Goal: Task Accomplishment & Management: Complete application form

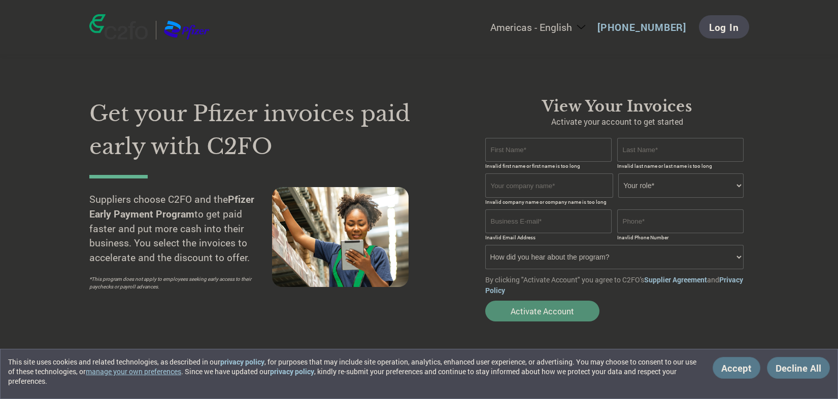
type input "[PERSON_NAME][EMAIL_ADDRESS][DOMAIN_NAME]"
type input "[PHONE_NUMBER]"
click at [523, 158] on input "text" at bounding box center [548, 150] width 127 height 24
type input "[PERSON_NAME]"
type input "Hung"
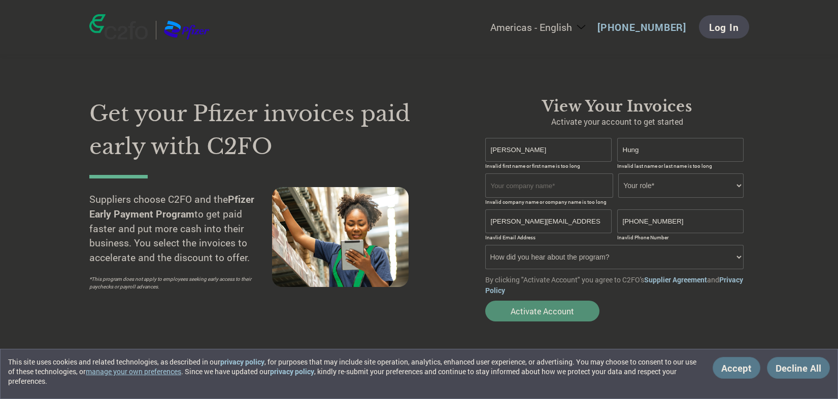
click at [533, 186] on input "text" at bounding box center [549, 186] width 128 height 24
type input "Scandinavian Health Limited"
click at [688, 188] on select "Your role* CFO Controller Credit Manager Finance Director Treasurer CEO Preside…" at bounding box center [680, 186] width 125 height 24
click at [583, 185] on input "Scandinavian Health Limited" at bounding box center [549, 186] width 128 height 24
click at [689, 182] on select "Your role* CFO Controller Credit Manager Finance Director Treasurer CEO Preside…" at bounding box center [680, 186] width 125 height 24
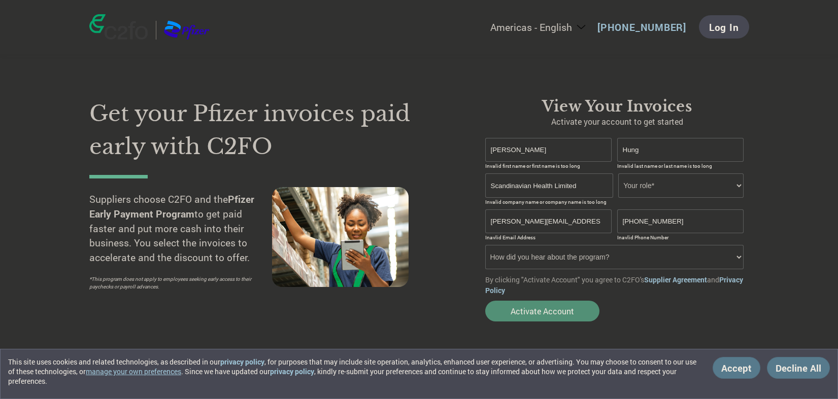
select select "FINANCE_DIRECTOR"
click at [618, 174] on select "Your role* CFO Controller Credit Manager Finance Director Treasurer CEO Preside…" at bounding box center [680, 186] width 125 height 24
click at [643, 256] on select "How did you hear about the program? Received a letter Email Social Media Online…" at bounding box center [614, 257] width 259 height 24
select select "Email"
click at [485, 246] on select "How did you hear about the program? Received a letter Email Social Media Online…" at bounding box center [614, 257] width 259 height 24
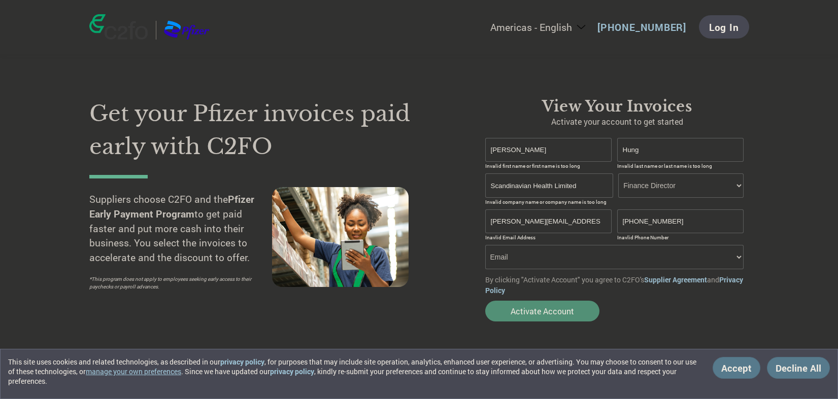
click at [452, 316] on div "Get your Pfizer invoices paid early with C2FO Suppliers choose C2FO and the Pfi…" at bounding box center [279, 211] width 381 height 229
click at [576, 190] on input "Scandinavian Health Limited" at bounding box center [549, 186] width 128 height 24
drag, startPoint x: 594, startPoint y: 186, endPoint x: 446, endPoint y: 190, distance: 147.2
click at [446, 190] on div "Get your Pfizer invoices paid early with C2FO Suppliers choose C2FO and the Pfi…" at bounding box center [419, 192] width 660 height 270
click at [536, 314] on button "Activate Account" at bounding box center [542, 311] width 114 height 21
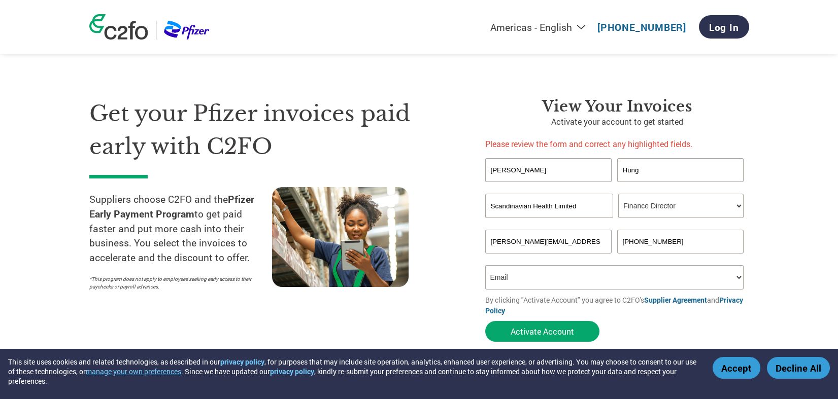
click at [424, 123] on h1 "Get your Pfizer invoices paid early with C2FO" at bounding box center [271, 129] width 365 height 65
click at [533, 174] on input "[PERSON_NAME]" at bounding box center [548, 170] width 127 height 24
drag, startPoint x: 536, startPoint y: 169, endPoint x: 396, endPoint y: 165, distance: 140.1
click at [396, 165] on div "Get your Pfizer invoices paid early with C2FO Suppliers choose C2FO and the Pfi…" at bounding box center [419, 202] width 660 height 290
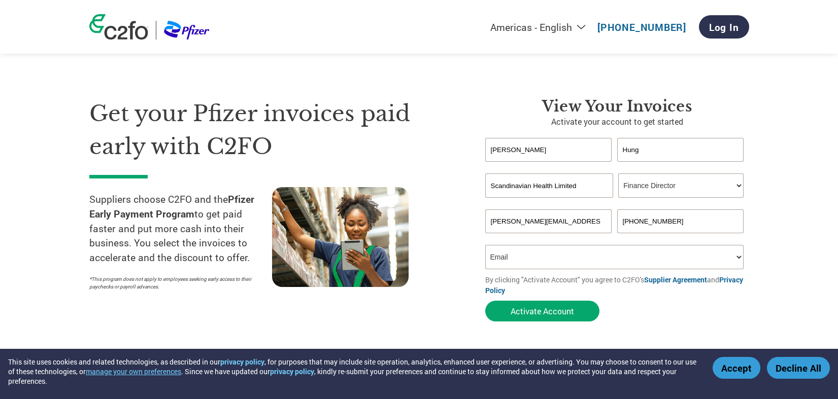
type input "[PERSON_NAME]"
type input "HUNG"
click at [568, 145] on input "[PERSON_NAME]" at bounding box center [548, 150] width 127 height 24
click at [547, 316] on button "Activate Account" at bounding box center [542, 311] width 114 height 21
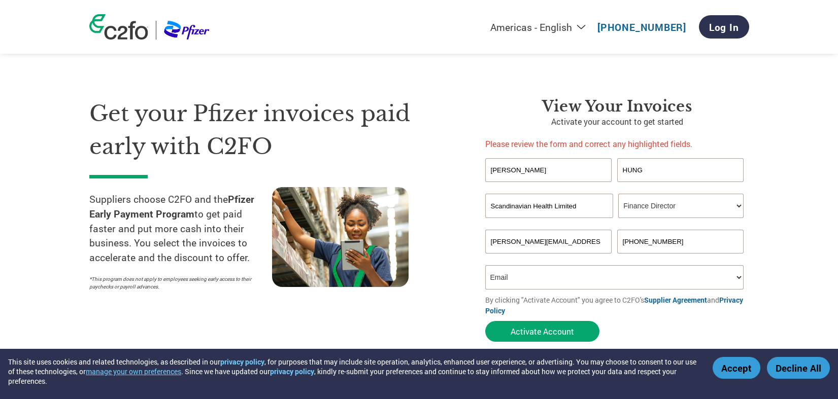
click at [733, 374] on button "Accept" at bounding box center [736, 368] width 48 height 22
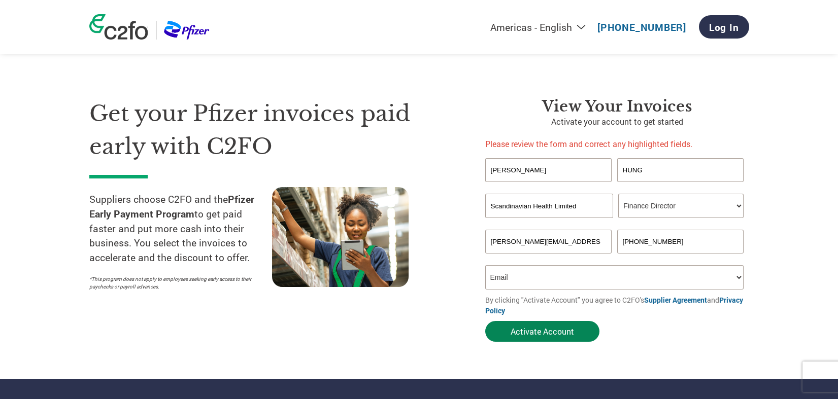
click at [527, 331] on button "Activate Account" at bounding box center [542, 331] width 114 height 21
click at [537, 172] on input "[PERSON_NAME]" at bounding box center [548, 170] width 127 height 24
click at [660, 170] on input "HUNG" at bounding box center [680, 170] width 127 height 24
click at [591, 209] on input "Scandinavian Health Limited" at bounding box center [549, 206] width 128 height 24
click at [699, 206] on select "Your role* CFO Controller Credit Manager Finance Director Treasurer CEO Preside…" at bounding box center [680, 206] width 125 height 24
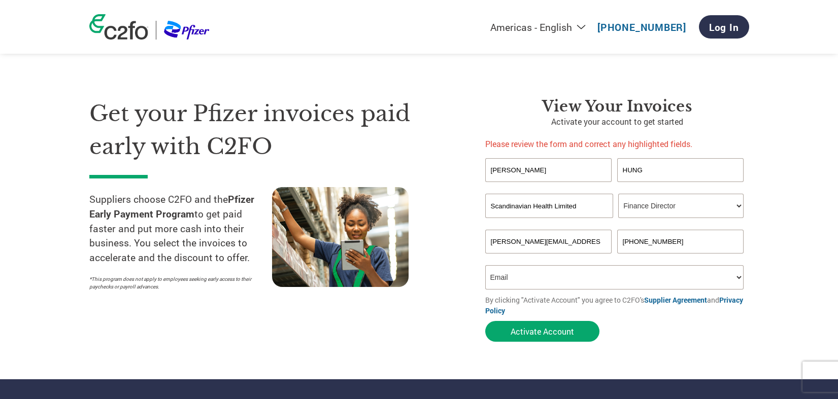
click at [699, 206] on select "Your role* CFO Controller Credit Manager Finance Director Treasurer CEO Preside…" at bounding box center [680, 206] width 125 height 24
click at [679, 246] on input "[PHONE_NUMBER]" at bounding box center [680, 242] width 127 height 24
click at [812, 242] on section "Get your Pfizer invoices paid early with C2FO Suppliers choose C2FO and the Pfi…" at bounding box center [419, 210] width 838 height 339
click at [665, 277] on select "How did you hear about the program? Received a letter Email Social Media Online…" at bounding box center [614, 277] width 259 height 24
click at [810, 252] on section "Get your Pfizer invoices paid early with C2FO Suppliers choose C2FO and the Pfi…" at bounding box center [419, 210] width 838 height 339
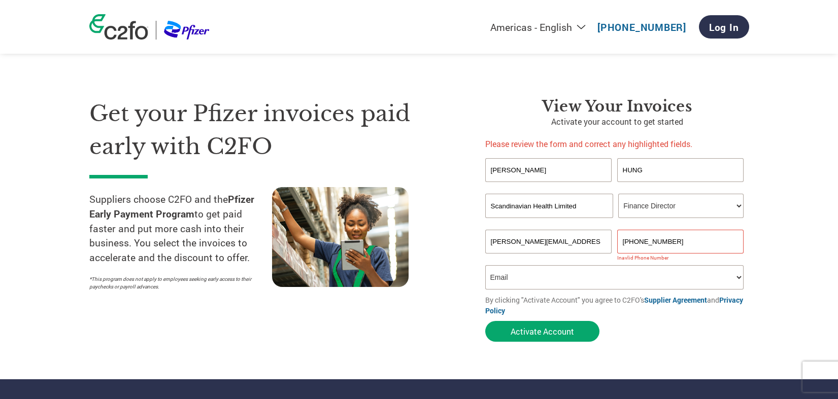
click at [685, 203] on select "Your role* CFO Controller Credit Manager Finance Director Treasurer CEO Preside…" at bounding box center [680, 206] width 125 height 24
click at [692, 164] on input "HUNG" at bounding box center [680, 170] width 127 height 24
click at [544, 179] on input "[PERSON_NAME]" at bounding box center [548, 170] width 127 height 24
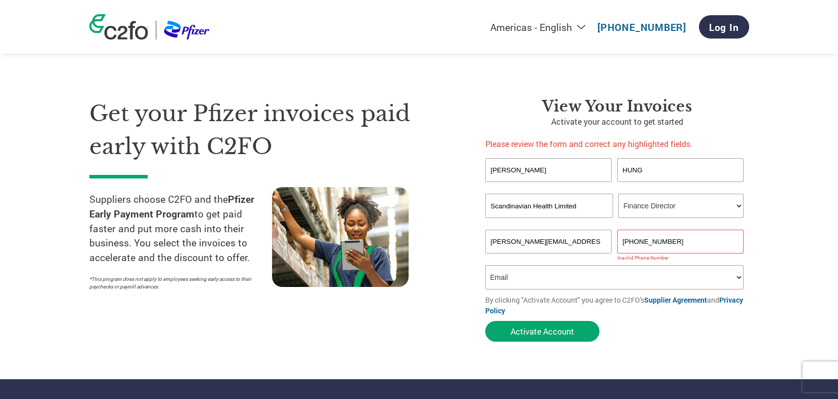
click at [538, 177] on input "[PERSON_NAME]" at bounding box center [548, 170] width 127 height 24
click at [607, 210] on input "Scandinavian Health Limited" at bounding box center [549, 206] width 128 height 24
click at [604, 235] on input "[PERSON_NAME][EMAIL_ADDRESS][DOMAIN_NAME]" at bounding box center [548, 242] width 127 height 24
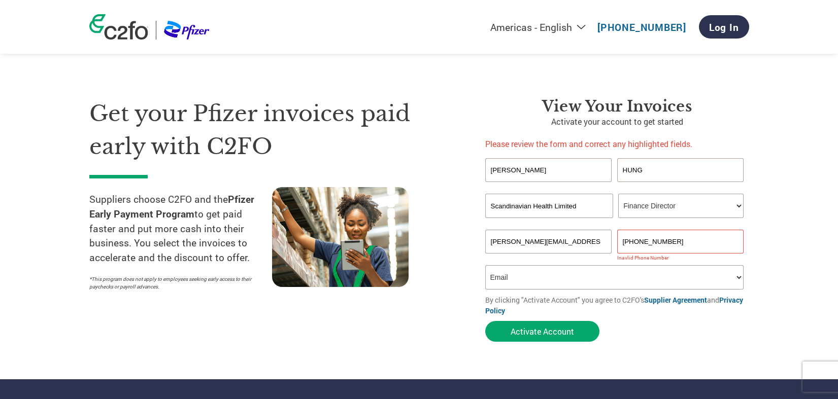
click at [604, 235] on input "[PERSON_NAME][EMAIL_ADDRESS][DOMAIN_NAME]" at bounding box center [548, 242] width 127 height 24
click at [692, 240] on input "[PHONE_NUMBER]" at bounding box center [680, 242] width 127 height 24
click at [693, 240] on input "[PHONE_NUMBER]" at bounding box center [680, 242] width 127 height 24
click at [755, 232] on section "Get your Pfizer invoices paid early with C2FO Suppliers choose C2FO and the Pfi…" at bounding box center [419, 210] width 838 height 339
click at [683, 251] on input "[PHONE_NUMBER]" at bounding box center [680, 242] width 127 height 24
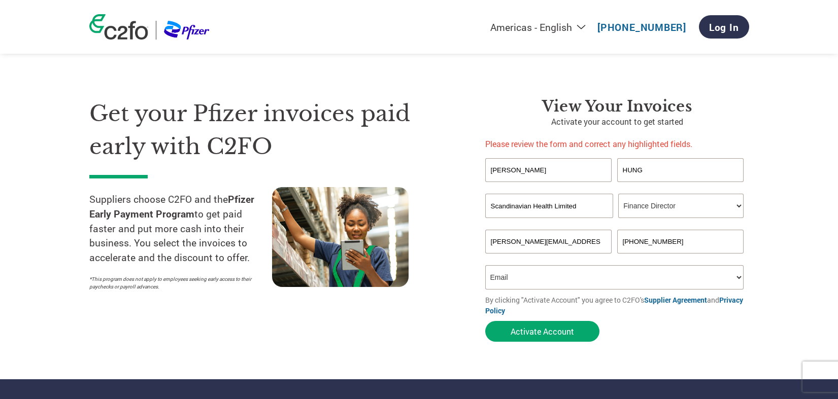
drag, startPoint x: 682, startPoint y: 247, endPoint x: 566, endPoint y: 256, distance: 117.1
click at [566, 256] on form "[PERSON_NAME] Invalid first name or first name is too long Invalid last name or…" at bounding box center [617, 252] width 264 height 189
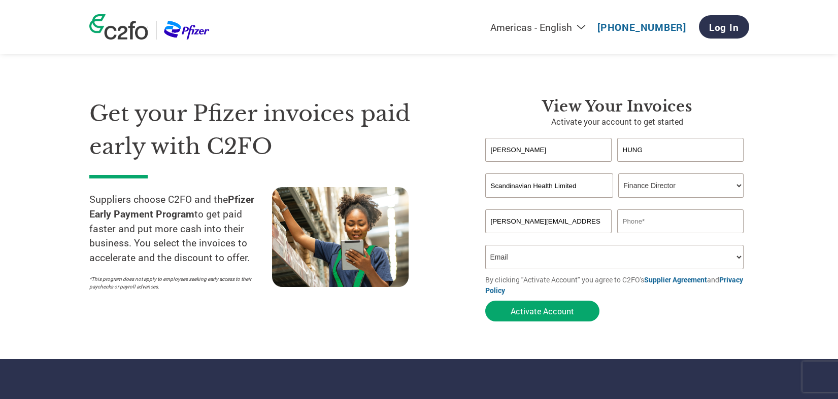
click at [726, 308] on form "[PERSON_NAME] Invalid first name or first name is too long Invalid last name or…" at bounding box center [617, 232] width 264 height 189
click at [659, 223] on input "text" at bounding box center [680, 222] width 127 height 24
type input "[PHONE_NUMBER]"
click at [549, 312] on button "Activate Account" at bounding box center [542, 311] width 114 height 21
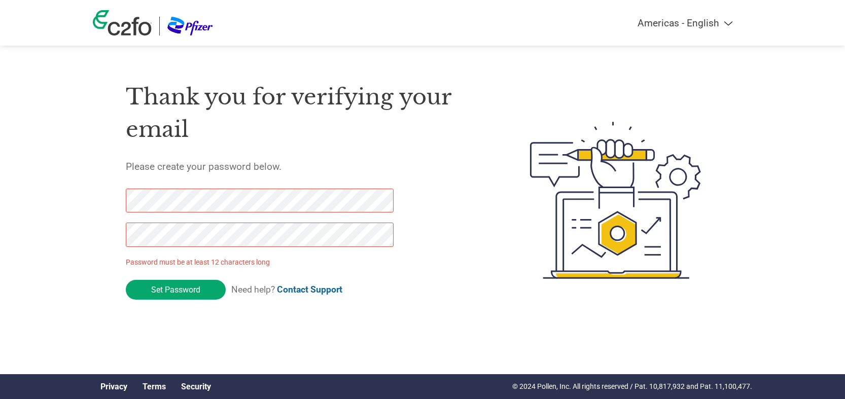
click at [725, 25] on select "Americas - English Américas - Español Américas - Português Amériques - Français…" at bounding box center [621, 23] width 235 height 12
select select "zh-TW"
click at [572, 17] on select "Americas - English Américas - Español Américas - Português Amériques - Français…" at bounding box center [621, 23] width 235 height 12
type input "設置密碼"
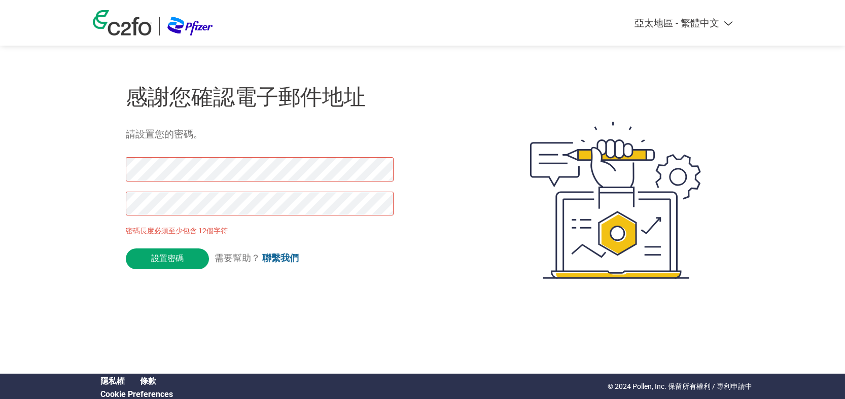
click at [168, 340] on html "Americas - English Américas - Español Américas - Português Amériques - Français…" at bounding box center [422, 180] width 845 height 360
click at [110, 169] on div "感謝您確認電子郵件地址 請設置您的密碼。 密碼長度必須至少包含 12個字符 設置密碼 需要幫助？ 聯繫我們" at bounding box center [423, 200] width 660 height 269
click at [110, 360] on html "Americas - English Américas - Español Américas - Português Amériques - Français…" at bounding box center [422, 180] width 845 height 360
click at [9, 174] on div "Americas - English Américas - Español Américas - Português Amériques - Français…" at bounding box center [422, 160] width 845 height 320
click at [0, 202] on html "Americas - English Américas - Español Américas - Português Amériques - Français…" at bounding box center [422, 180] width 845 height 360
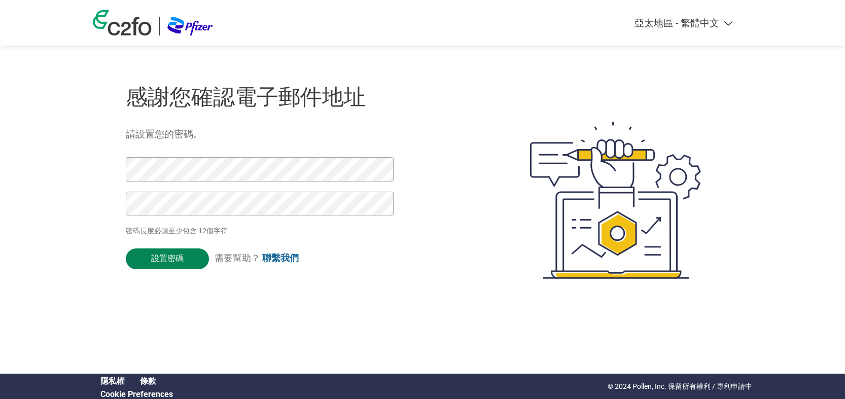
click at [183, 265] on input "設置密碼" at bounding box center [167, 259] width 83 height 21
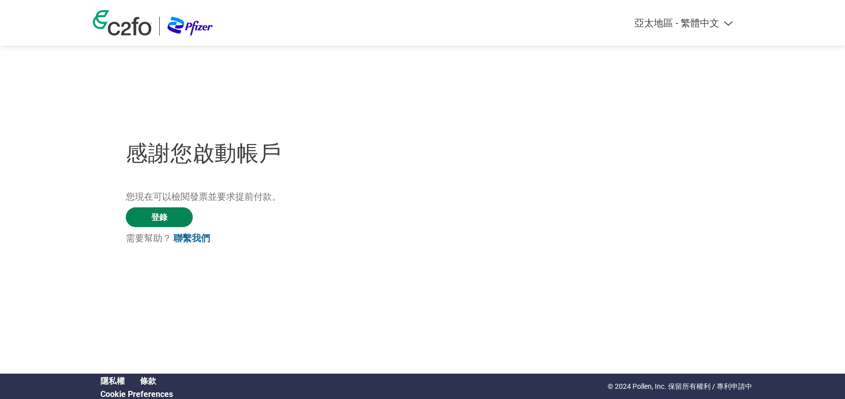
click at [167, 214] on link "登錄" at bounding box center [159, 218] width 67 height 20
